Goal: Transaction & Acquisition: Purchase product/service

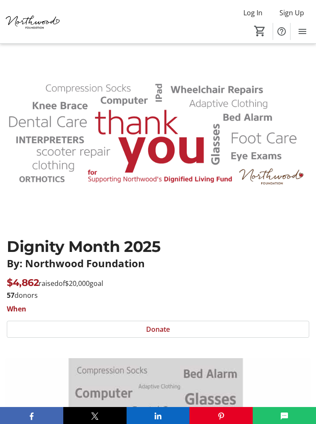
click at [259, 31] on mat-icon "0" at bounding box center [260, 31] width 13 height 13
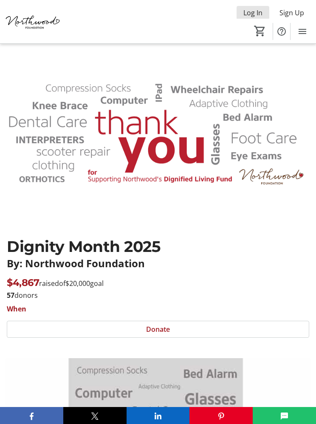
click at [255, 15] on span "Log In" at bounding box center [252, 13] width 19 height 10
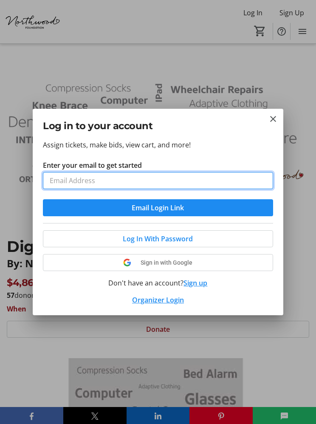
click at [163, 185] on input "Enter your email to get started" at bounding box center [158, 180] width 230 height 17
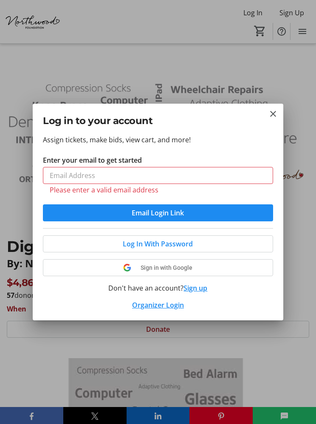
type input "[PERSON_NAME][EMAIL_ADDRESS][PERSON_NAME][DOMAIN_NAME]"
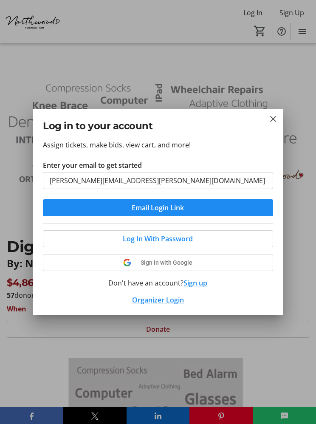
click at [194, 239] on span at bounding box center [157, 238] width 229 height 20
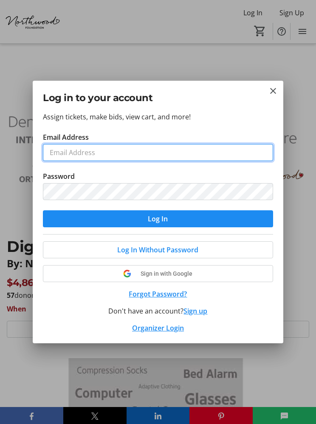
click at [148, 155] on input "Email Address" at bounding box center [158, 152] width 230 height 17
click at [101, 152] on input "Email Address" at bounding box center [158, 152] width 230 height 17
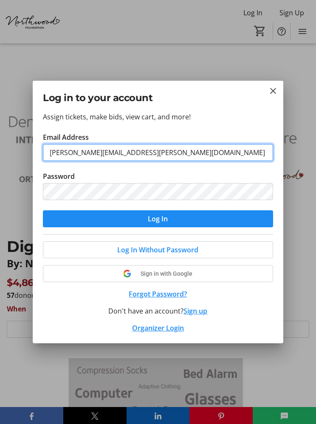
type input "[PERSON_NAME][EMAIL_ADDRESS][PERSON_NAME][DOMAIN_NAME]"
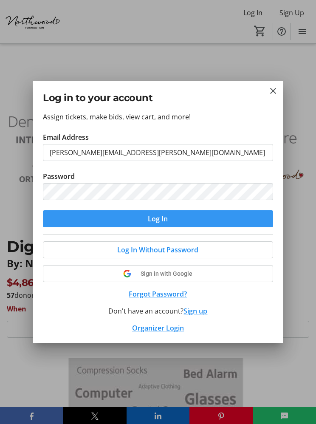
click at [164, 220] on span "Log In" at bounding box center [158, 219] width 20 height 10
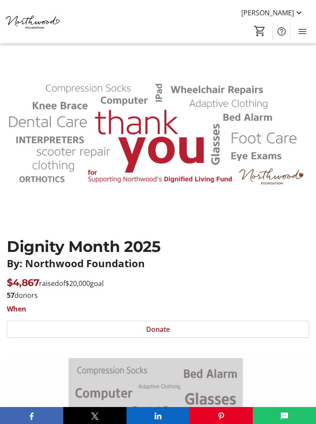
click at [301, 29] on mat-icon "Menu" at bounding box center [302, 31] width 10 height 10
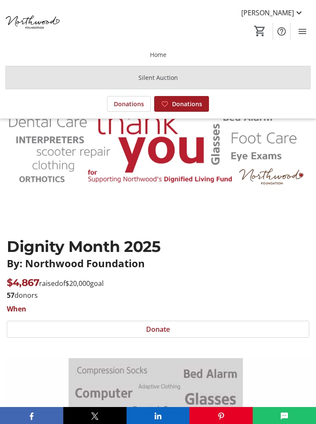
click at [182, 79] on span at bounding box center [158, 78] width 306 height 20
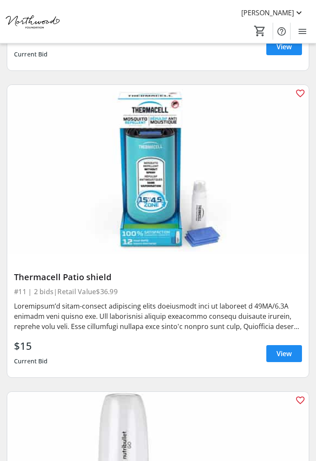
scroll to position [3132, 0]
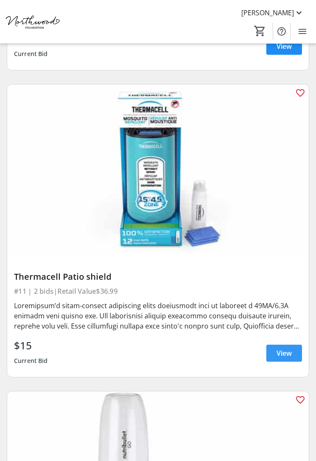
click at [283, 355] on span "View" at bounding box center [283, 353] width 15 height 10
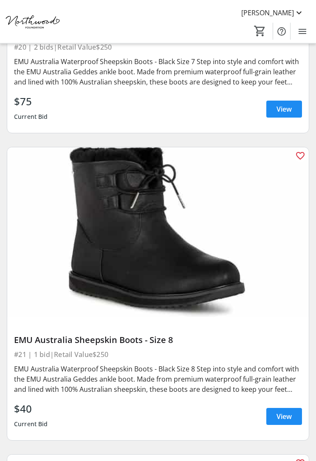
scroll to position [6143, 0]
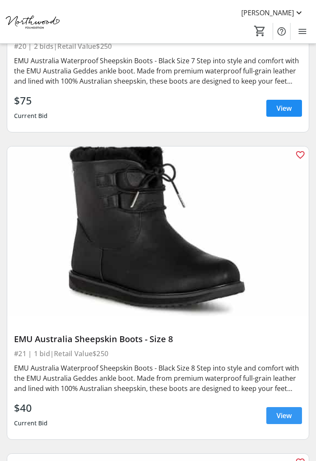
click at [284, 415] on span "View" at bounding box center [283, 416] width 15 height 10
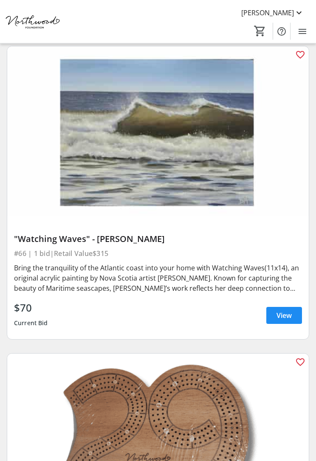
scroll to position [20069, 0]
click at [286, 313] on span "View" at bounding box center [283, 315] width 15 height 10
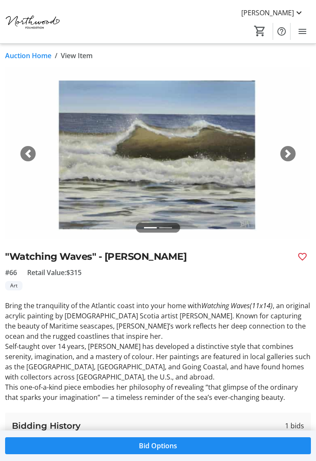
click at [289, 140] on img at bounding box center [158, 154] width 306 height 172
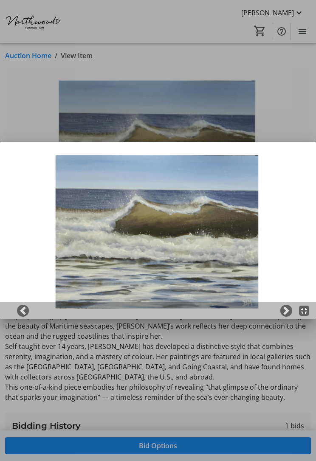
click at [289, 310] on span at bounding box center [286, 311] width 8 height 8
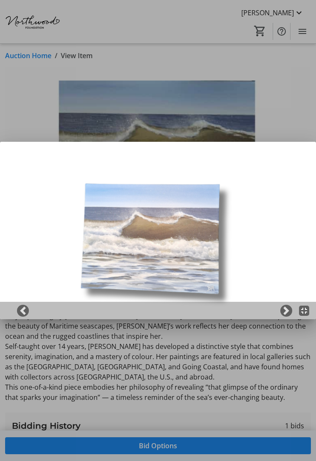
click at [283, 116] on div at bounding box center [158, 230] width 316 height 461
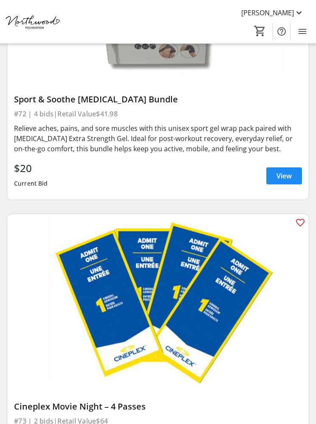
scroll to position [22049, 0]
